Goal: Information Seeking & Learning: Learn about a topic

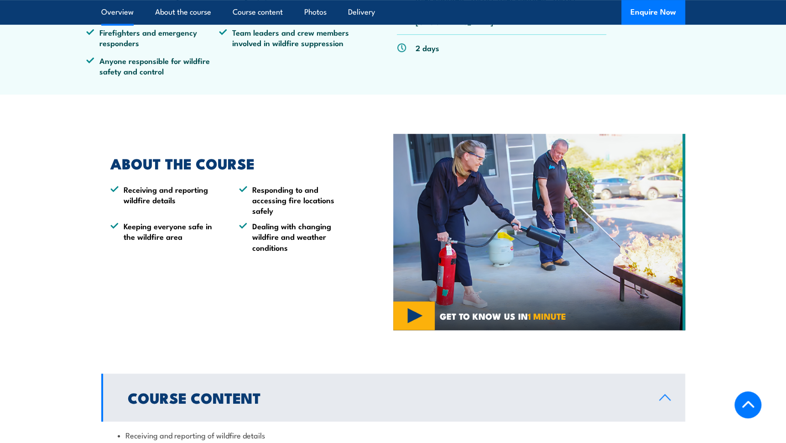
scroll to position [255, 0]
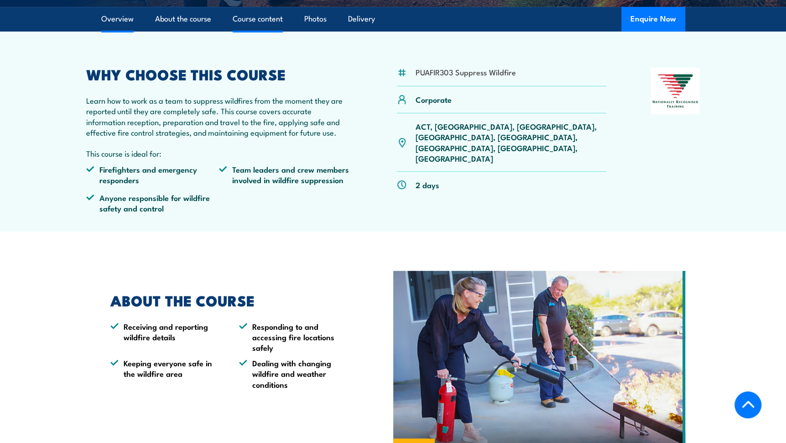
click at [249, 22] on link "Course content" at bounding box center [258, 19] width 50 height 24
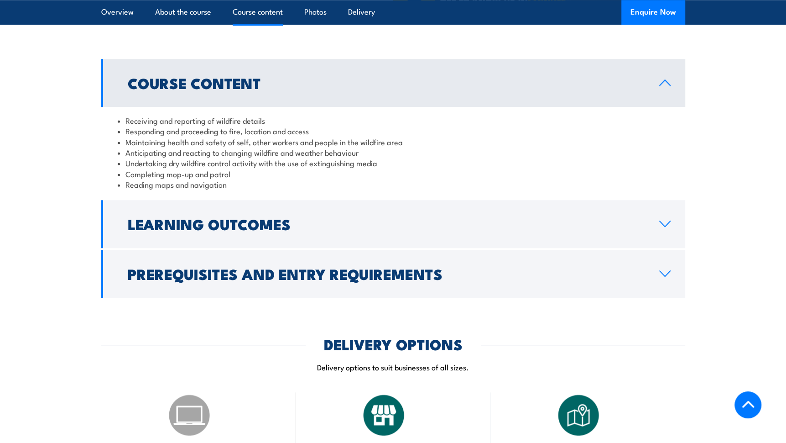
scroll to position [708, 0]
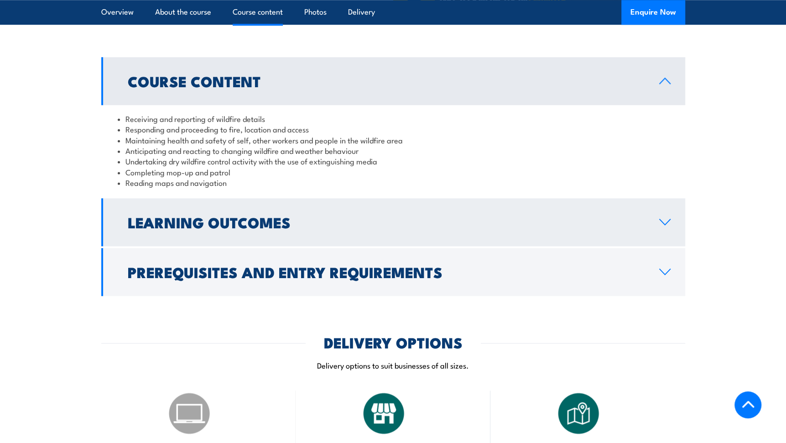
click at [591, 216] on h2 "Learning Outcomes" at bounding box center [386, 221] width 517 height 13
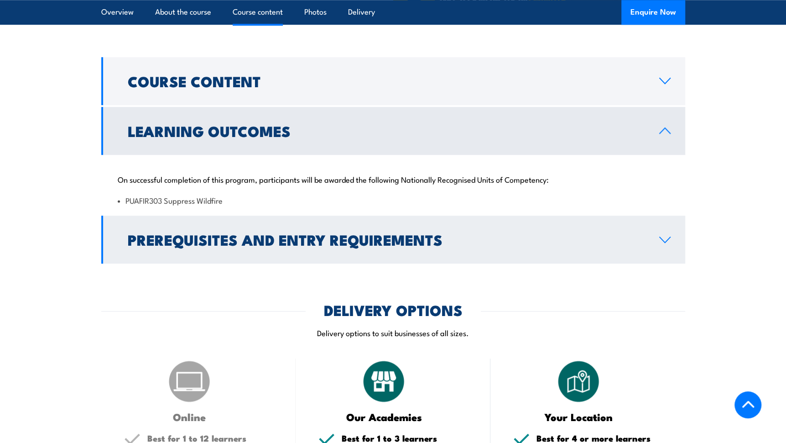
click at [537, 245] on h2 "Prerequisites and Entry Requirements" at bounding box center [386, 239] width 517 height 13
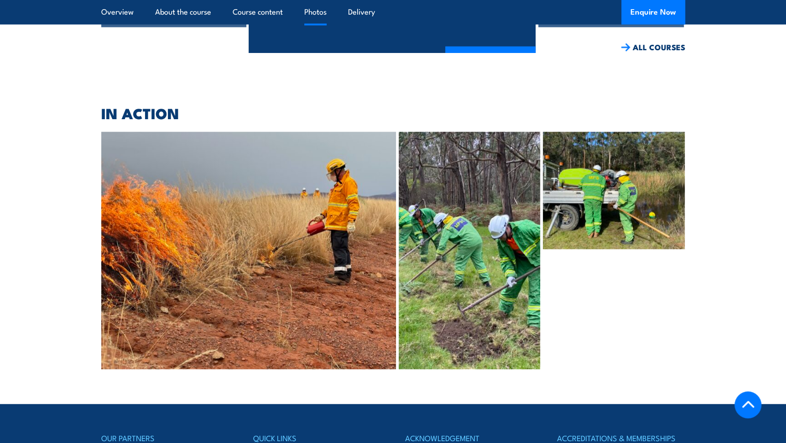
scroll to position [1939, 0]
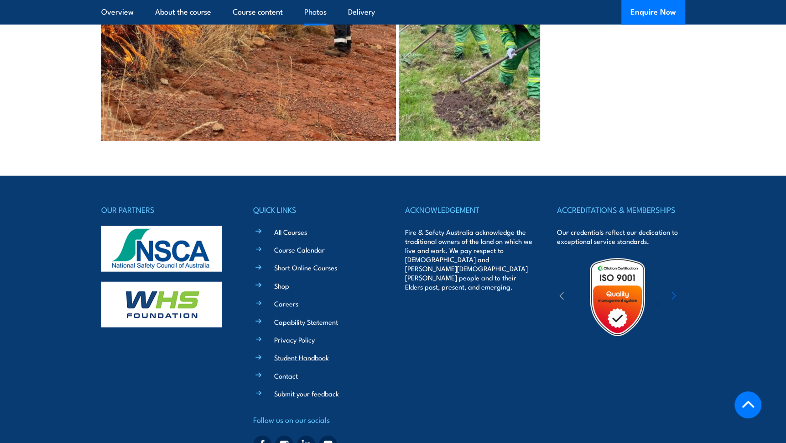
click at [292, 352] on link "Student Handbook" at bounding box center [301, 357] width 55 height 10
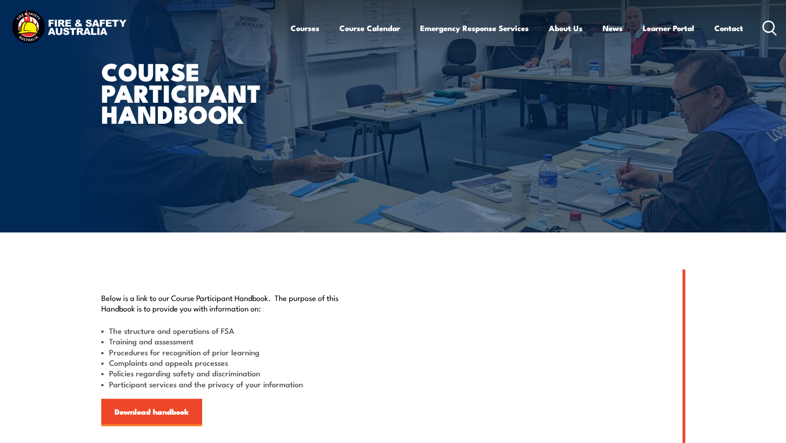
scroll to position [137, 0]
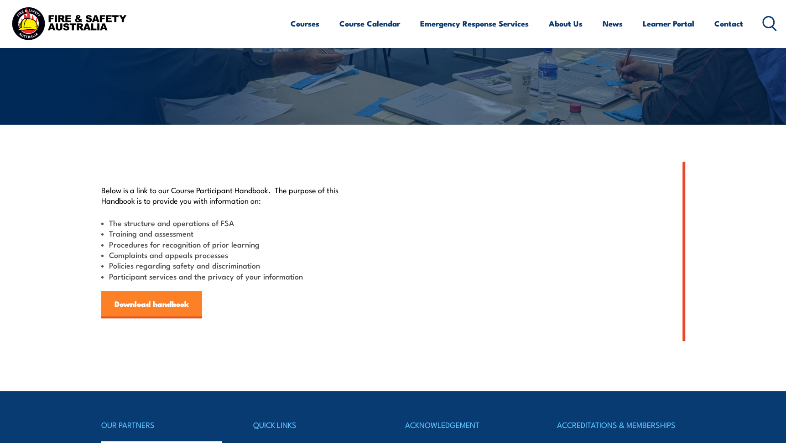
click at [148, 297] on link "Download handbook" at bounding box center [151, 304] width 101 height 27
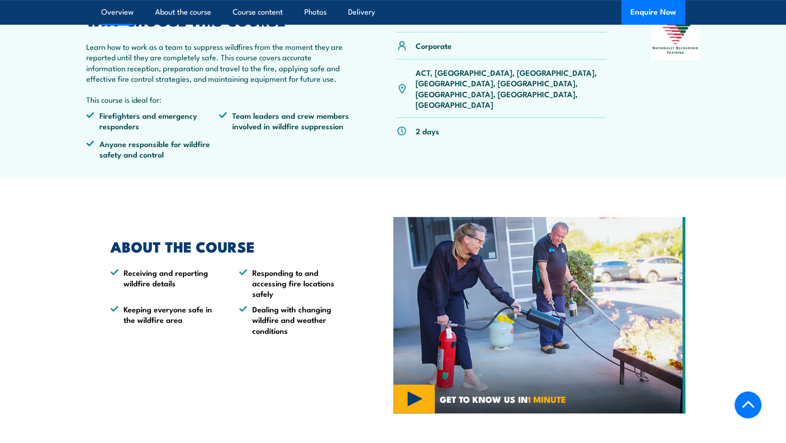
scroll to position [293, 0]
